Goal: Task Accomplishment & Management: Use online tool/utility

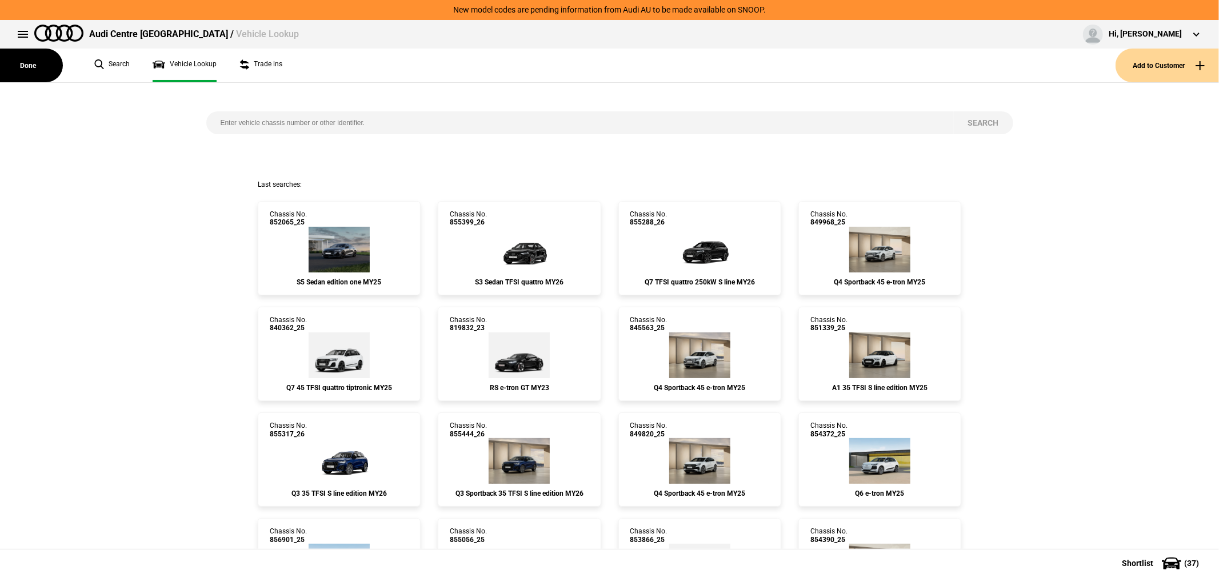
click at [360, 120] on input "search" at bounding box center [580, 122] width 748 height 23
type input "847895"
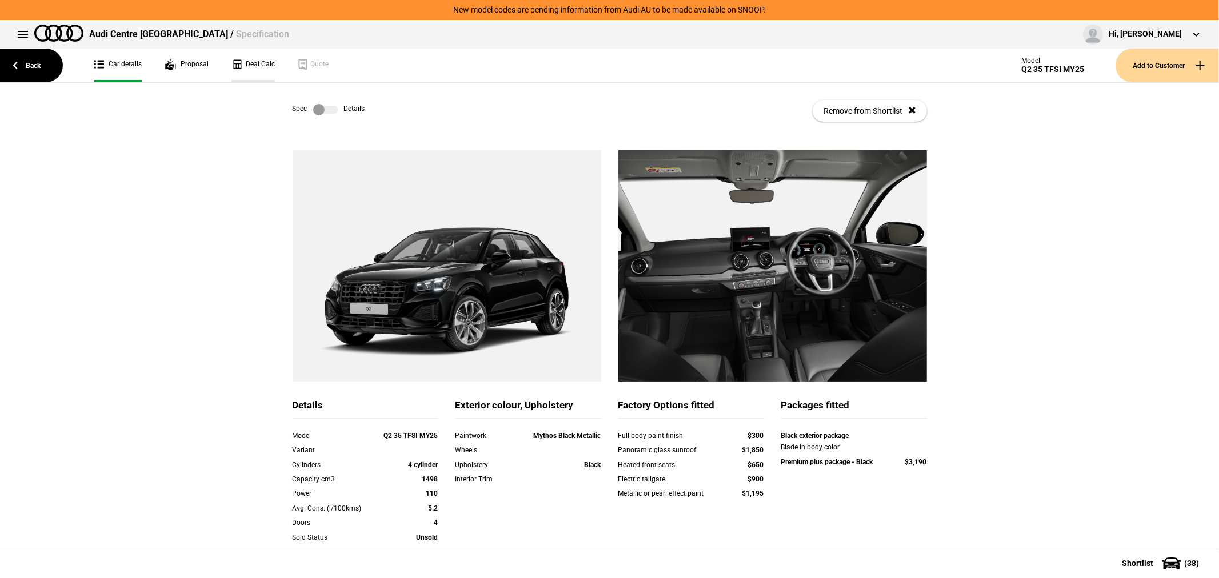
click at [258, 58] on link "Deal Calc" at bounding box center [252, 66] width 43 height 34
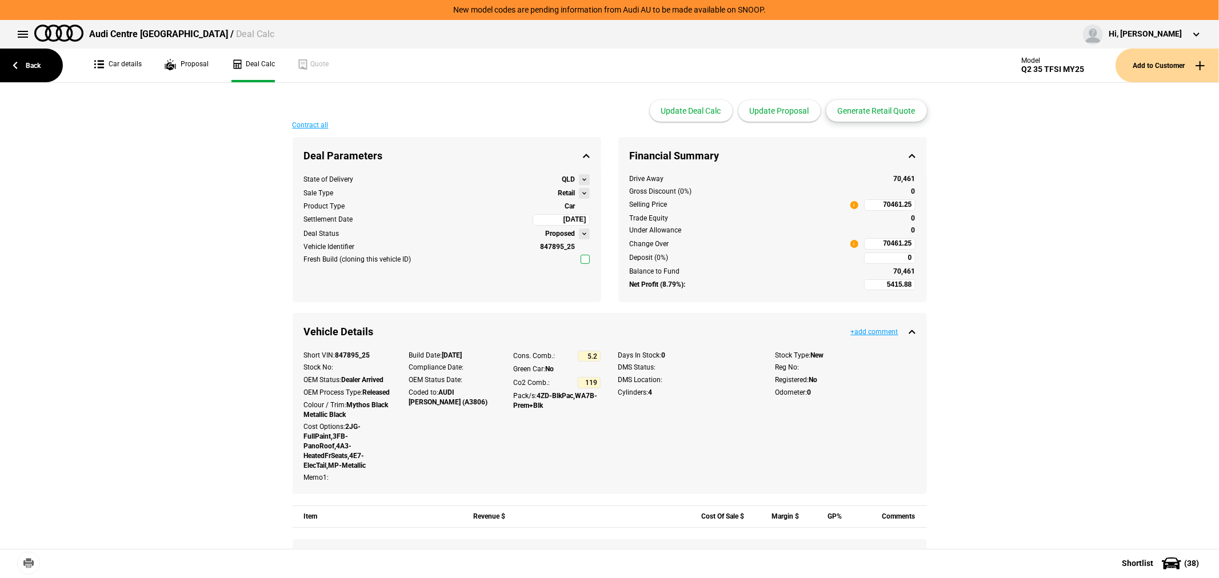
click at [867, 110] on button "Generate Retail Quote" at bounding box center [877, 111] width 101 height 22
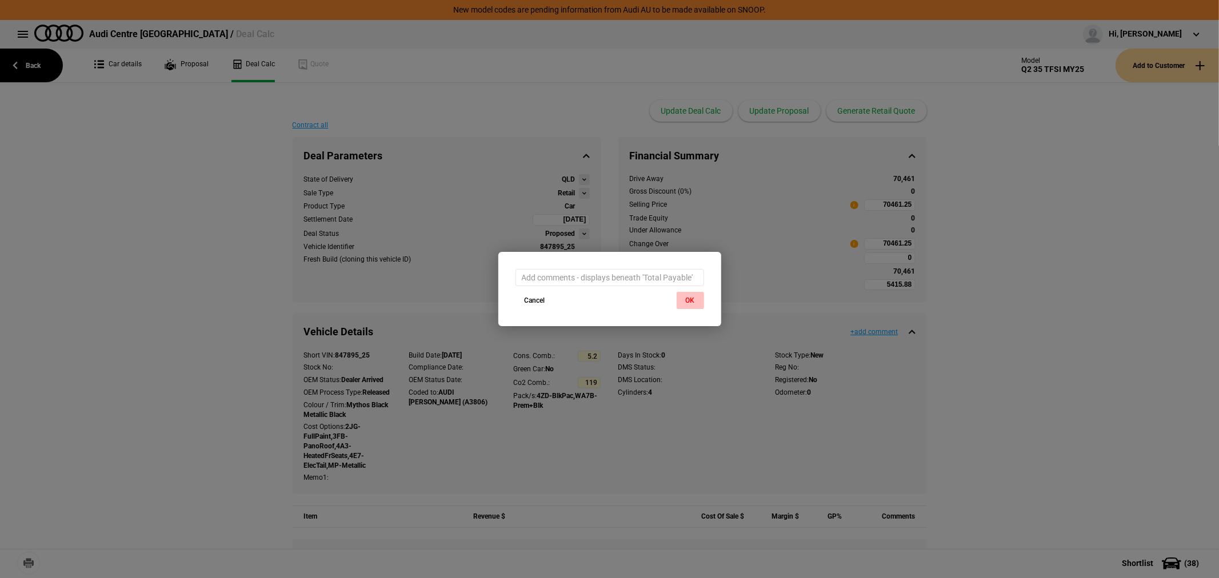
click at [684, 298] on button "OK" at bounding box center [690, 300] width 27 height 17
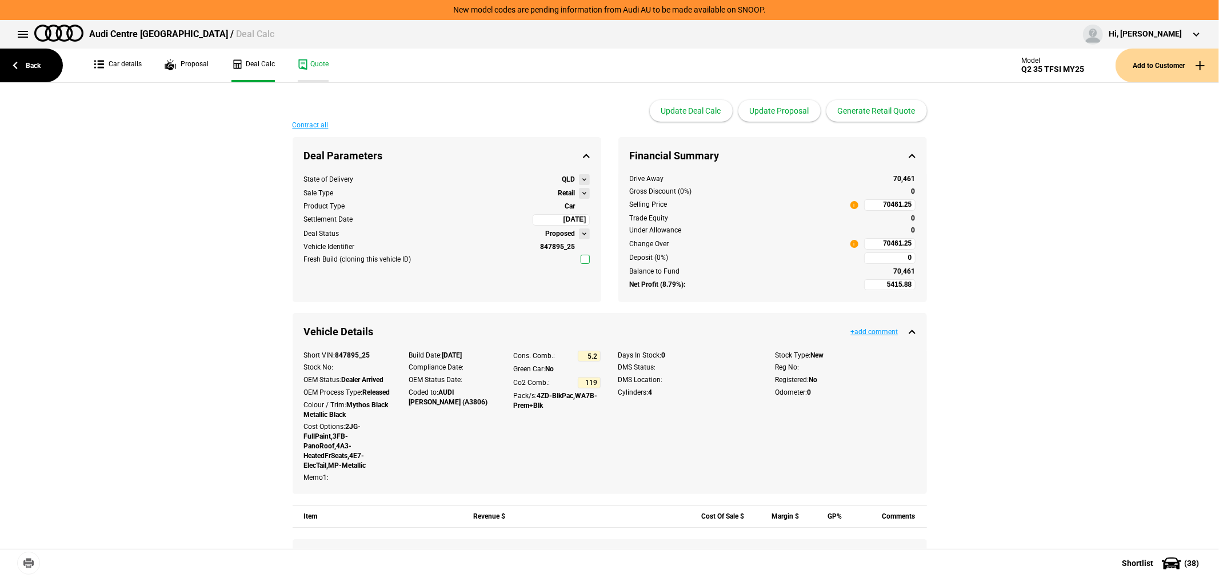
click at [316, 55] on link "Quote" at bounding box center [313, 66] width 31 height 34
click at [37, 63] on link "Back" at bounding box center [31, 66] width 63 height 34
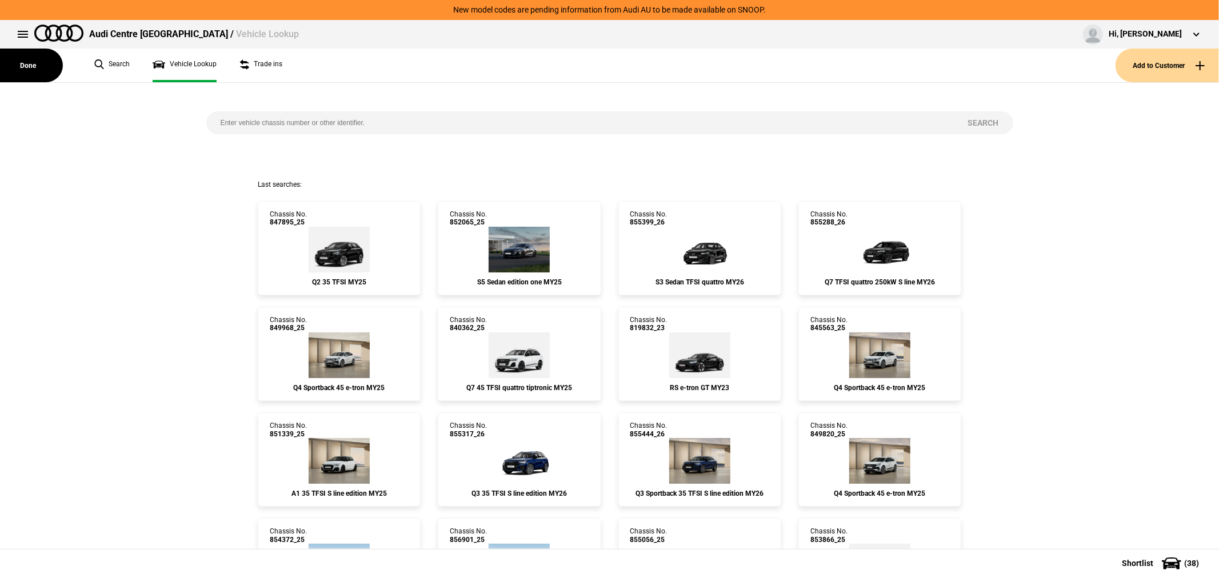
click at [342, 118] on input "search" at bounding box center [580, 122] width 748 height 23
paste input "852098"
type input "852098"
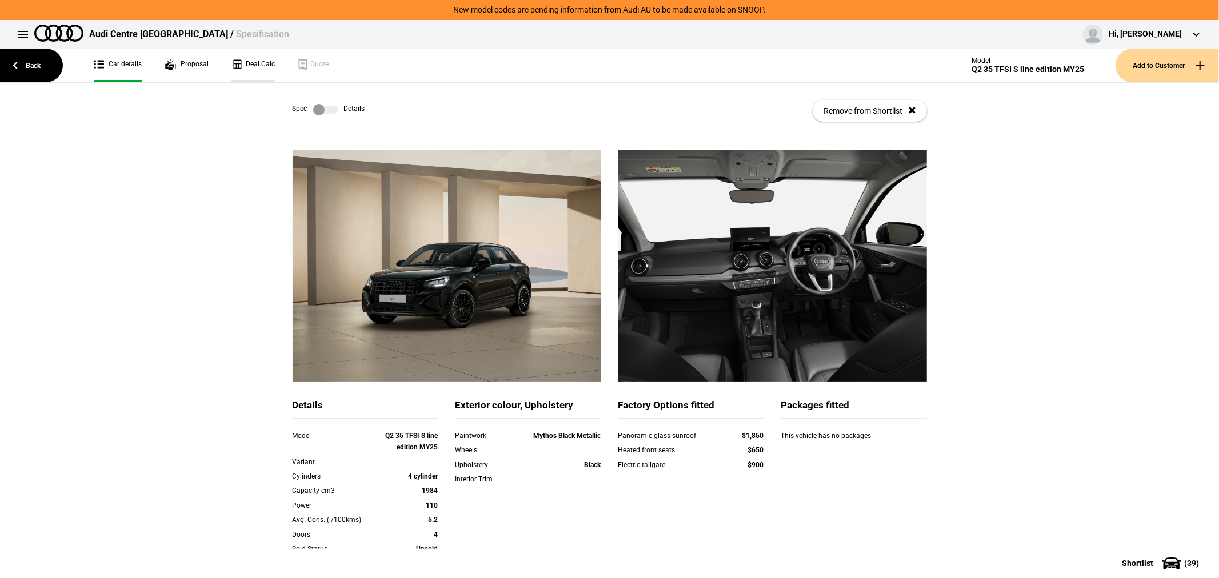
click at [260, 62] on link "Deal Calc" at bounding box center [252, 66] width 43 height 34
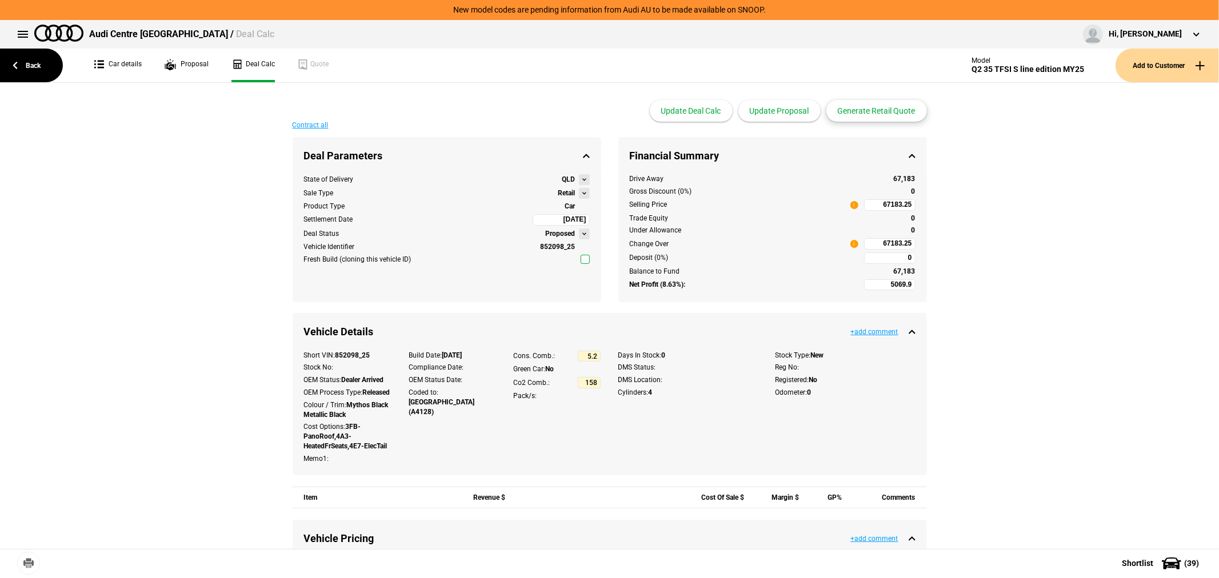
click at [883, 107] on button "Generate Retail Quote" at bounding box center [877, 111] width 101 height 22
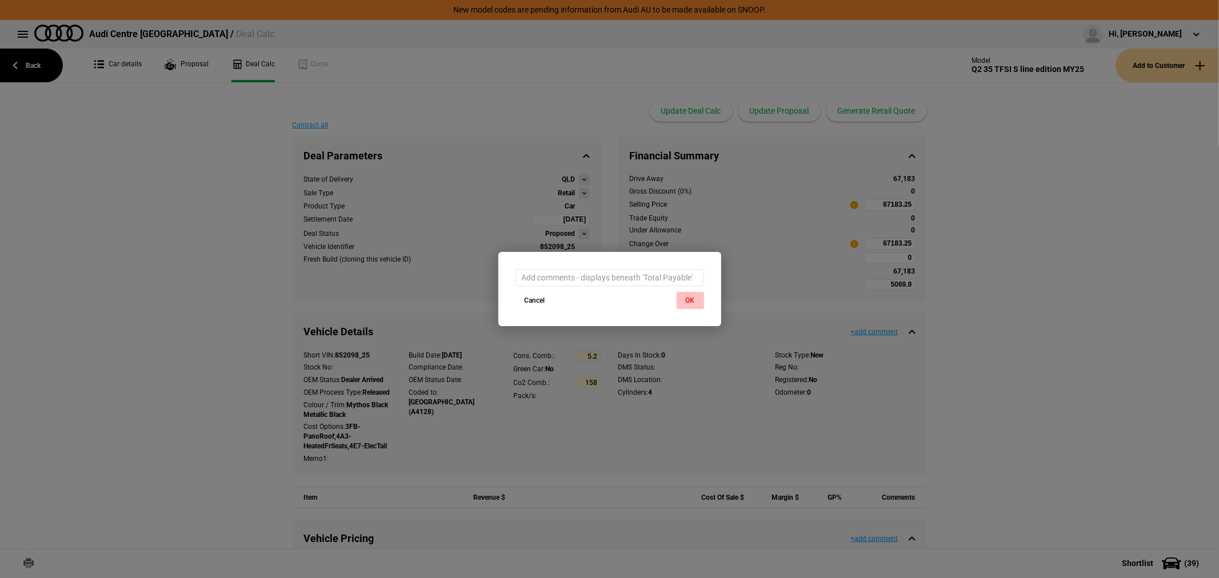
click at [688, 297] on button "OK" at bounding box center [690, 300] width 27 height 17
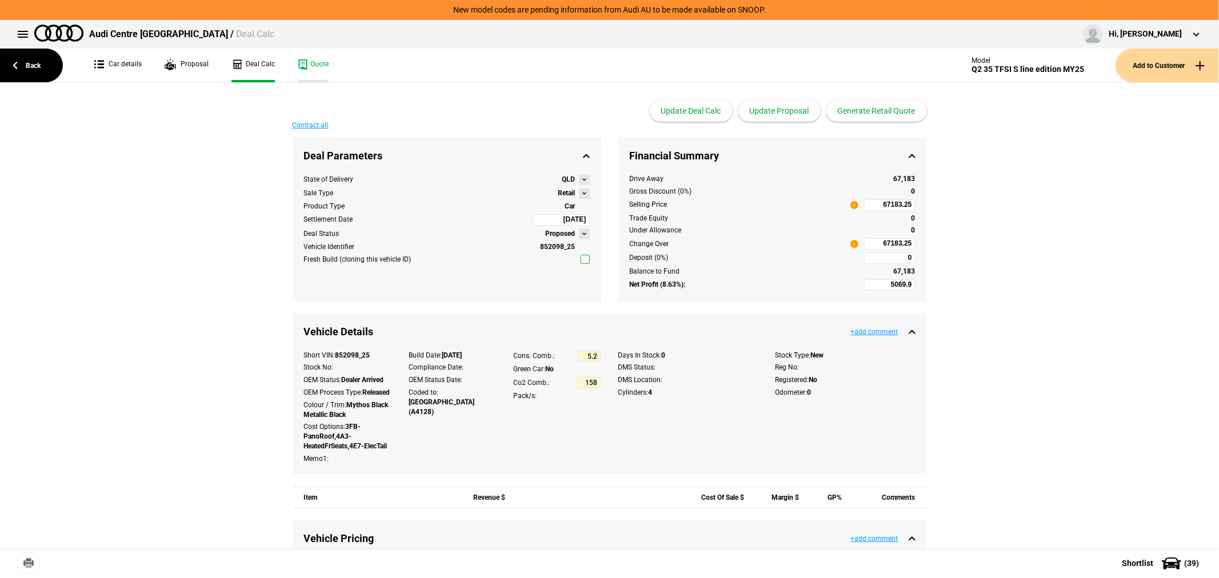
click at [319, 60] on link "Quote" at bounding box center [313, 66] width 31 height 34
click at [123, 64] on link "Car details" at bounding box center [117, 66] width 47 height 34
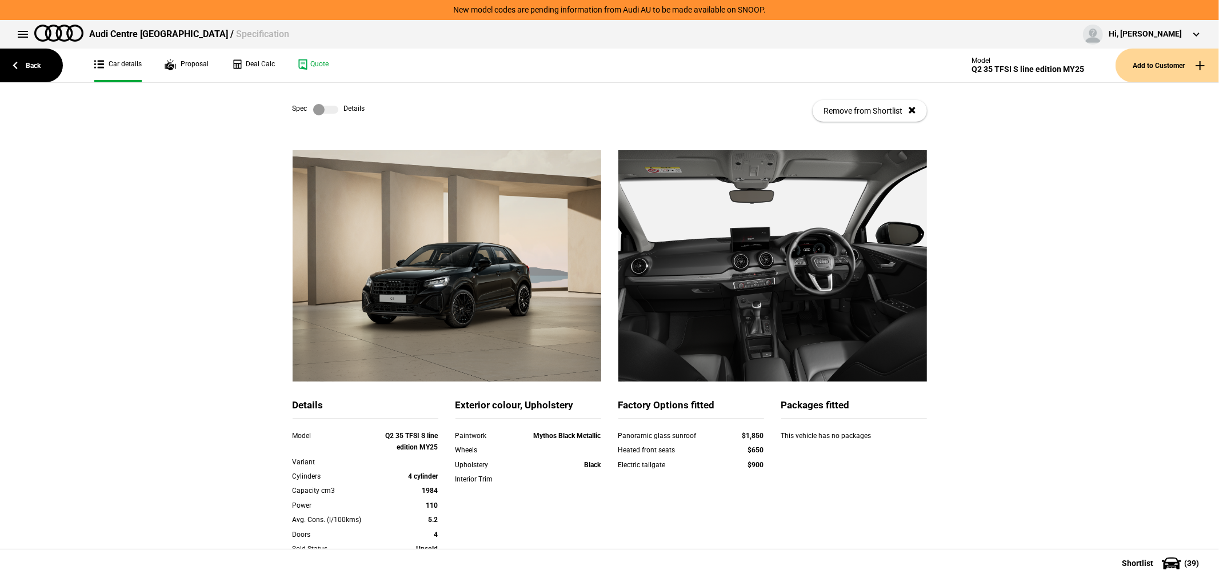
click at [325, 110] on label at bounding box center [325, 109] width 25 height 11
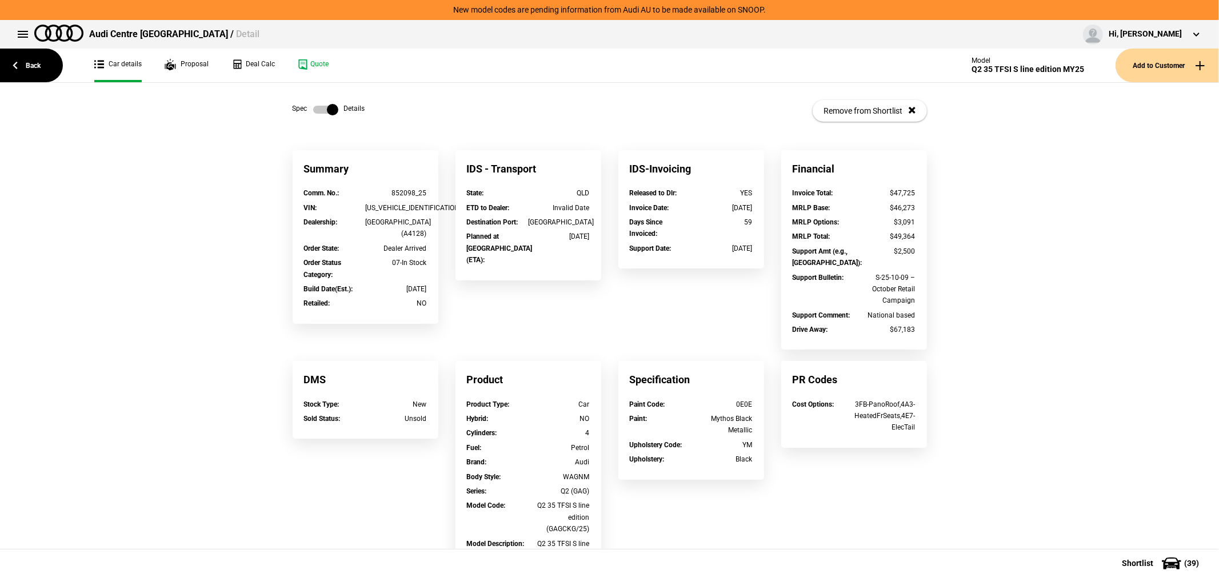
click at [401, 211] on div "[US_VEHICLE_IDENTIFICATION_NUMBER]" at bounding box center [396, 207] width 62 height 11
copy div "[US_VEHICLE_IDENTIFICATION_NUMBER]"
